Goal: Information Seeking & Learning: Learn about a topic

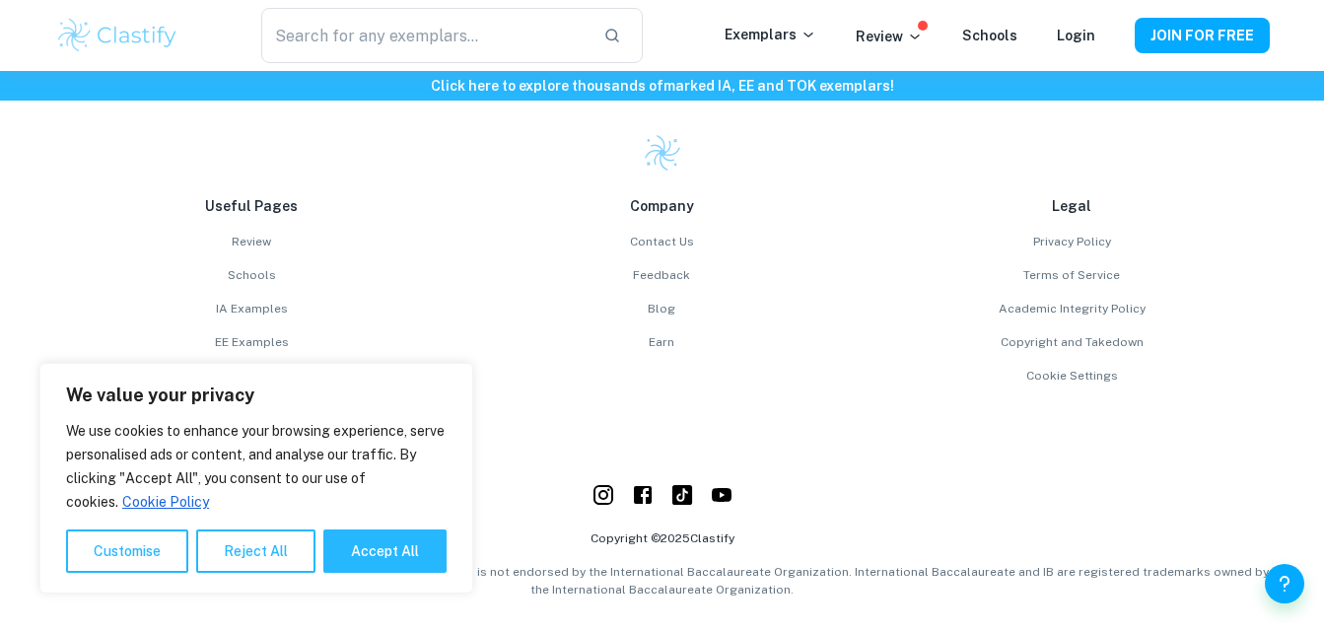
scroll to position [6179, 0]
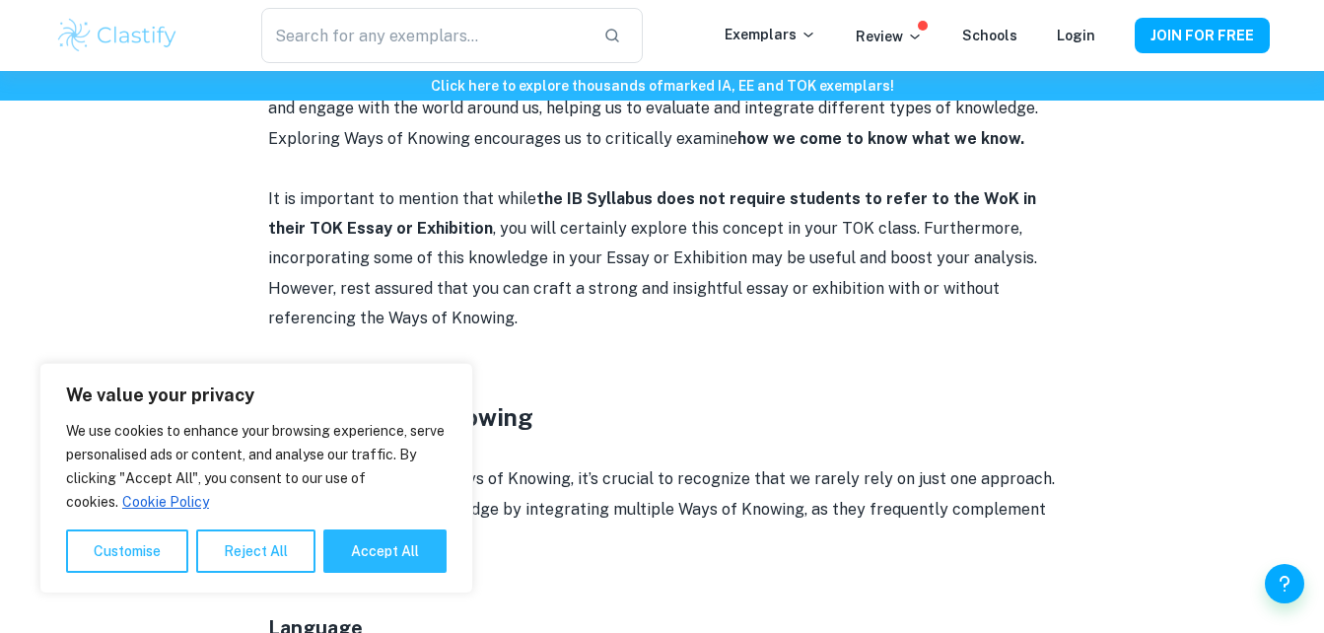
scroll to position [1183, 0]
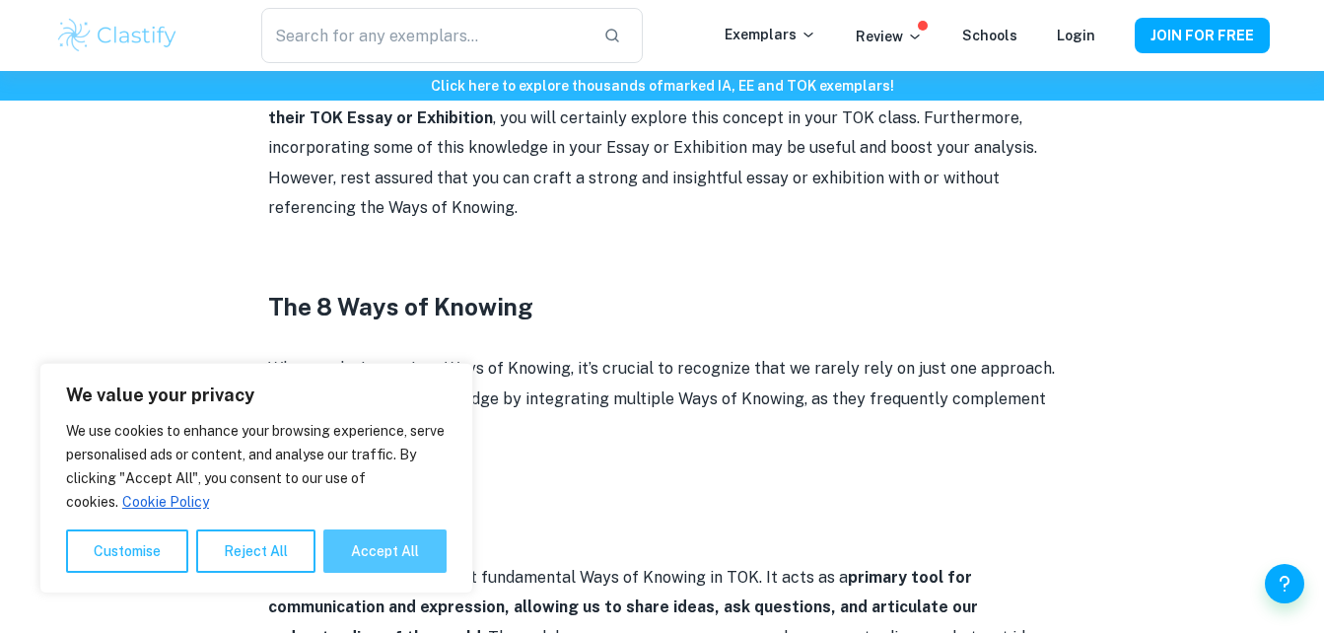
click at [374, 542] on button "Accept All" at bounding box center [384, 550] width 123 height 43
checkbox input "true"
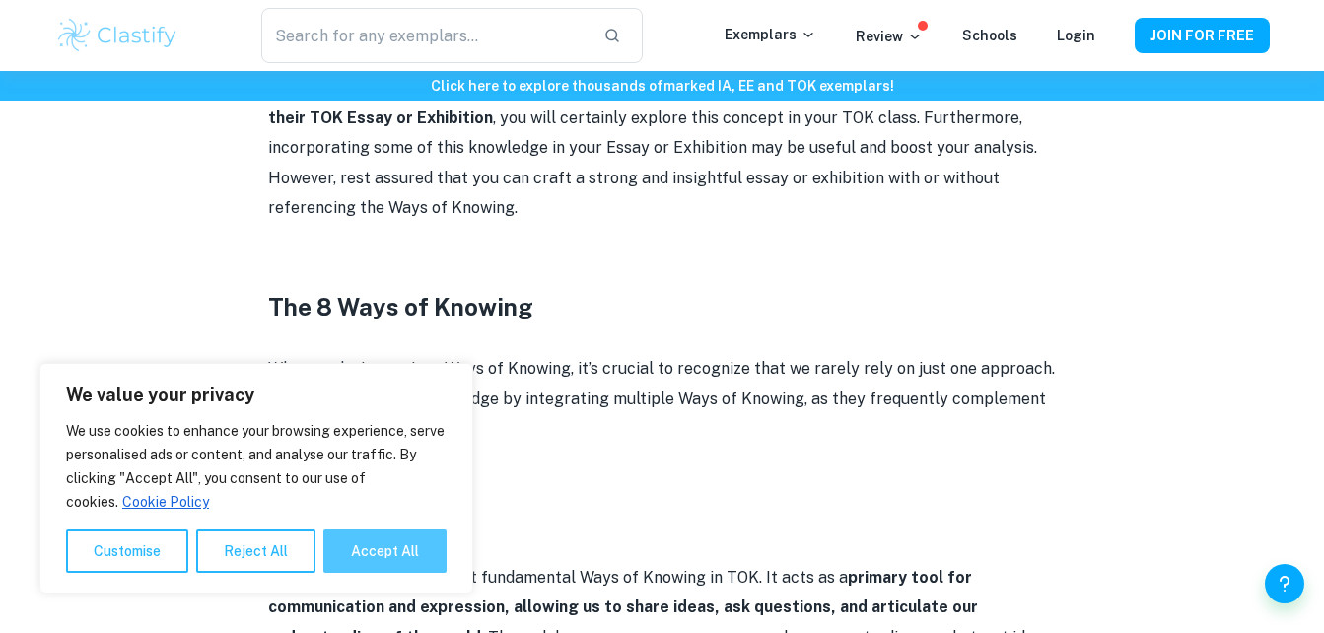
checkbox input "true"
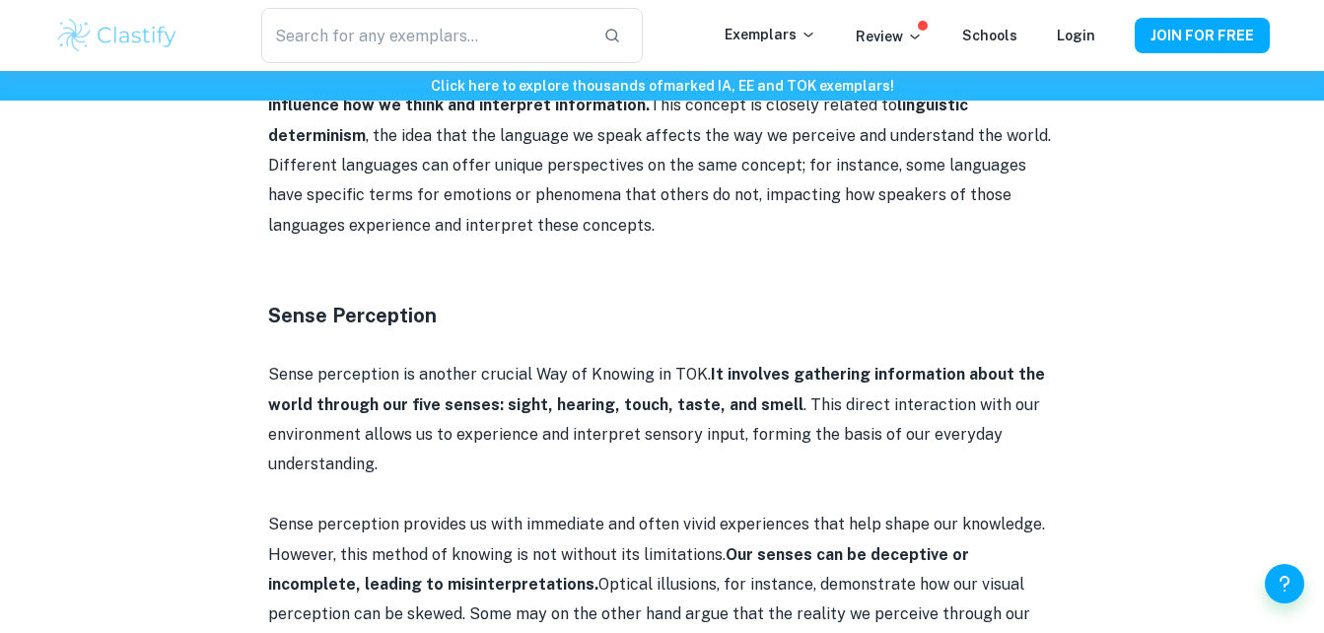
scroll to position [1872, 0]
